Goal: Answer question/provide support: Share knowledge or assist other users

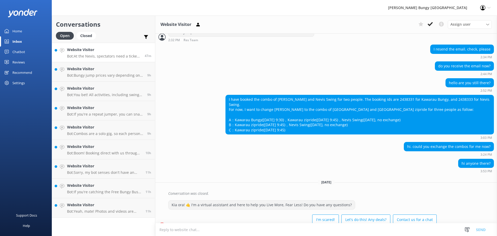
scroll to position [1112, 0]
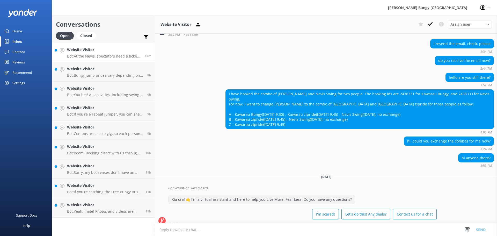
click at [127, 55] on p "Bot: At the Nevis, spectators need a ticket to join the adventure out to the ju…" at bounding box center [104, 56] width 74 height 5
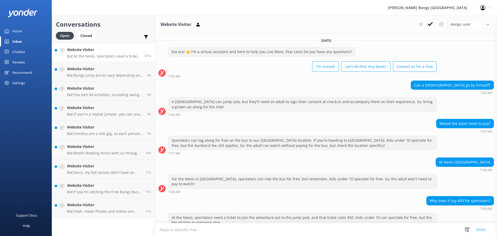
scroll to position [12, 0]
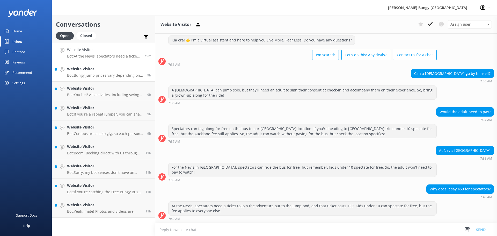
click at [116, 79] on link "Website Visitor Bot: Bungy jump prices vary depending on the location and the t…" at bounding box center [103, 71] width 103 height 19
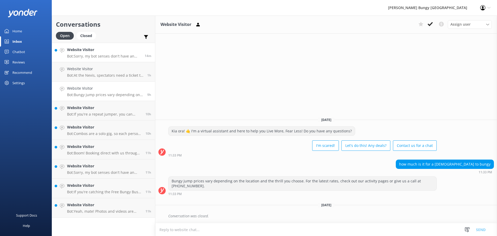
click at [97, 55] on p "Bot: Sorry, my bot senses don't have an answer for that, please try and rephras…" at bounding box center [104, 56] width 74 height 5
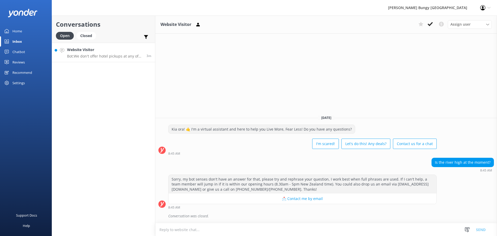
click at [109, 55] on p "Bot: We don't offer hotel pickups at any of our locations. If you need to chang…" at bounding box center [105, 56] width 76 height 5
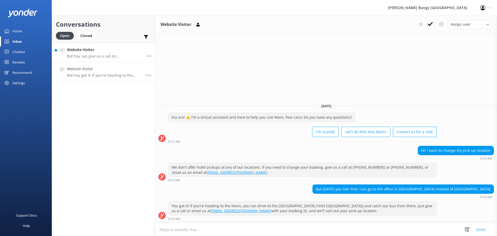
click at [96, 51] on h4 "Website Visitor" at bounding box center [105, 50] width 76 height 6
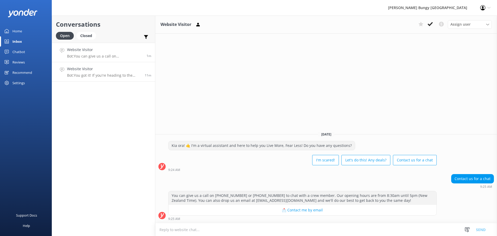
click at [105, 72] on div "Website Visitor Bot: You got it! If you're heading to the Nevis, you can drive …" at bounding box center [104, 71] width 74 height 11
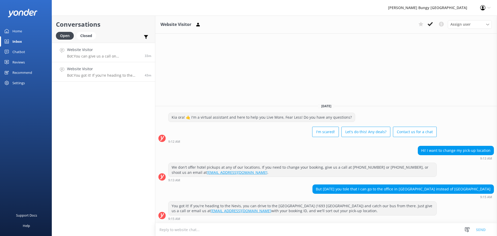
click at [94, 52] on h4 "Website Visitor" at bounding box center [104, 50] width 74 height 6
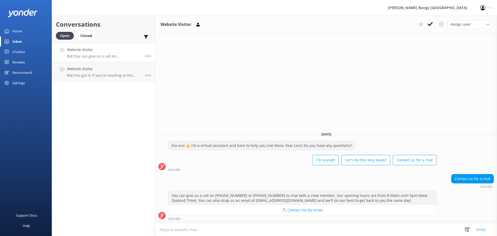
click at [121, 52] on h4 "Website Visitor" at bounding box center [104, 50] width 74 height 6
click at [121, 67] on h4 "Website Visitor" at bounding box center [104, 69] width 74 height 6
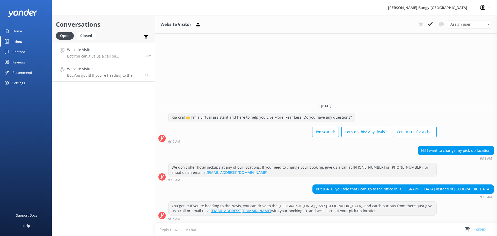
click at [121, 51] on h4 "Website Visitor" at bounding box center [104, 50] width 74 height 6
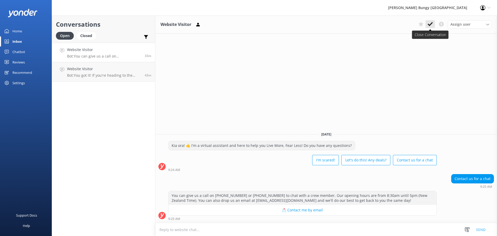
click at [432, 24] on use at bounding box center [430, 24] width 5 height 4
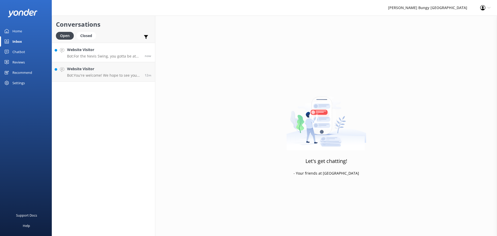
click at [94, 55] on p "Bot: For the Nevis Swing, you gotta be at least [DEMOGRAPHIC_DATA] and weigh 35…" at bounding box center [104, 56] width 74 height 5
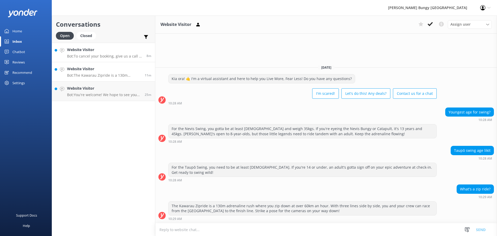
click at [81, 58] on p "Bot: To cancel your booking, give us a call at [PHONE_NUMBER] or [PHONE_NUMBER]…" at bounding box center [105, 56] width 76 height 5
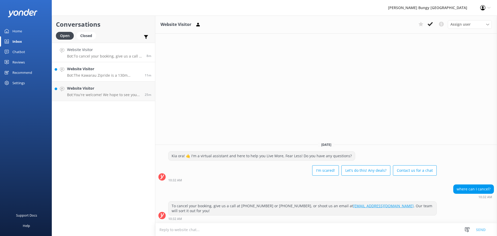
click at [62, 74] on link "Website Visitor Bot: The Kawarau Zipride is a 130m adrenaline rush where you zi…" at bounding box center [103, 71] width 103 height 19
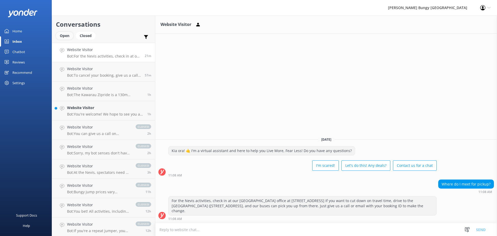
click at [71, 34] on div "Open" at bounding box center [64, 36] width 17 height 8
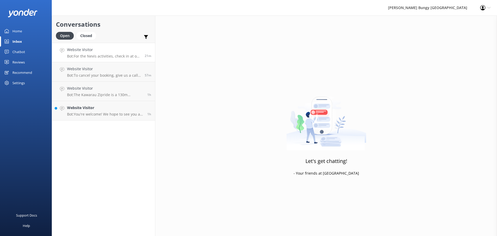
click at [111, 56] on p "Bot: For the Nevis activities, check in at our [GEOGRAPHIC_DATA] office at [STR…" at bounding box center [104, 56] width 74 height 5
